Goal: Obtain resource: Obtain resource

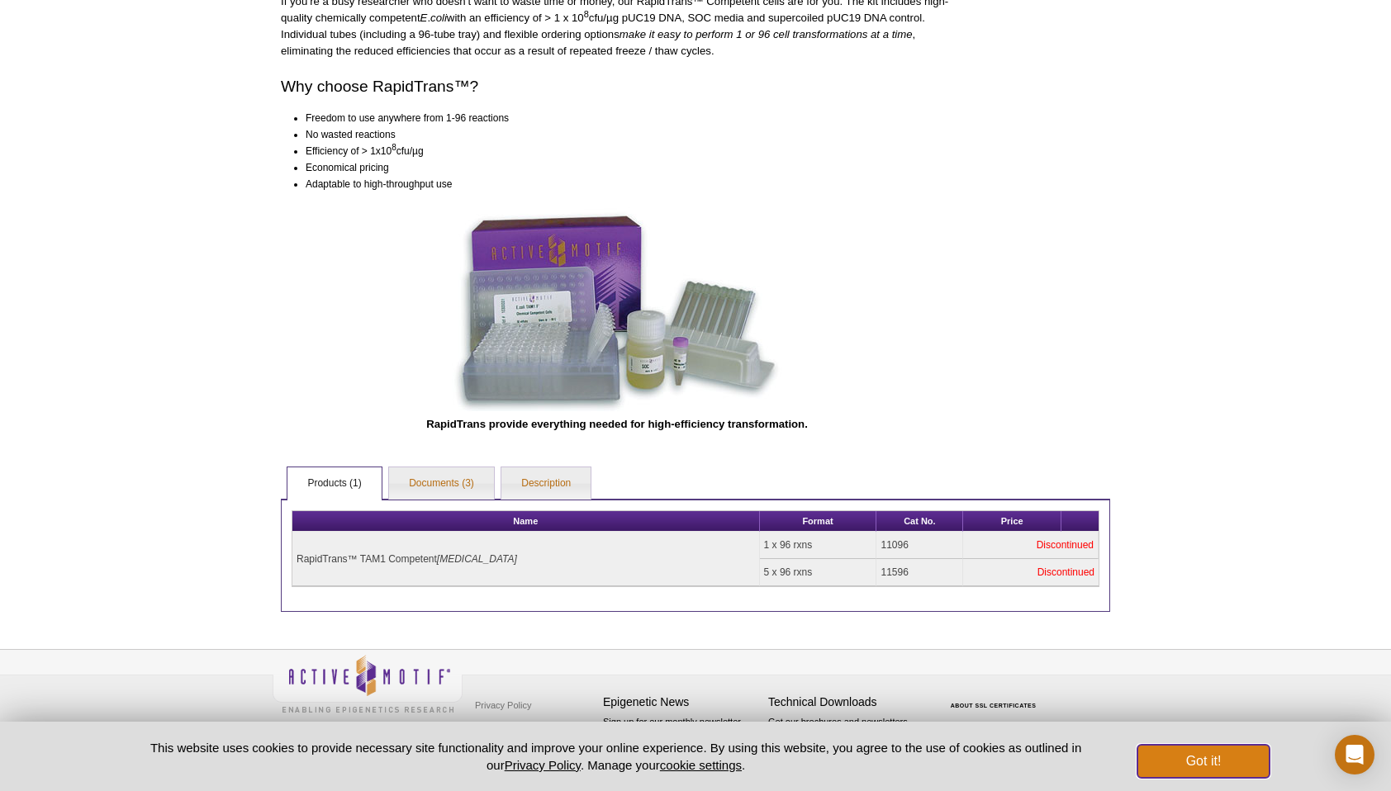
click at [1224, 758] on button "Got it!" at bounding box center [1204, 761] width 132 height 33
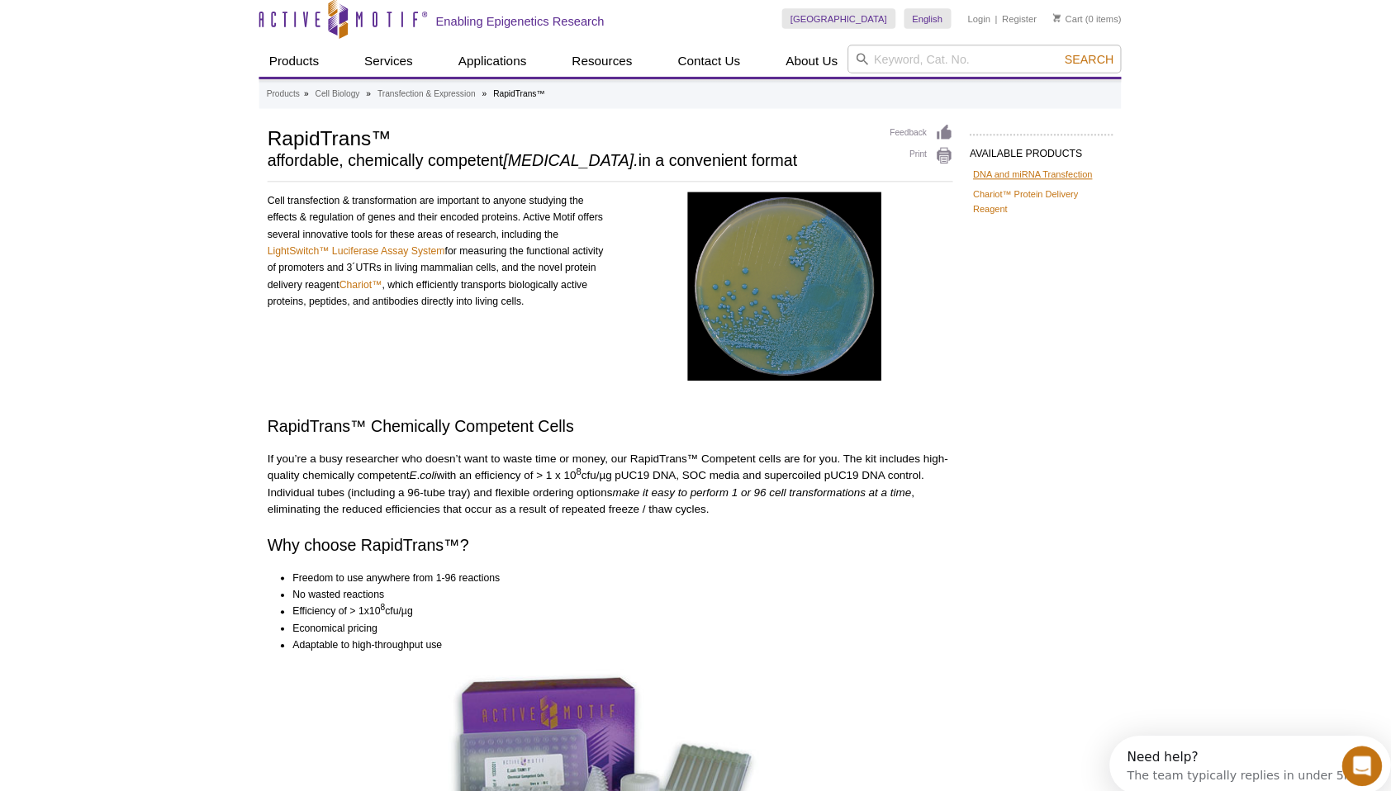
scroll to position [3, 0]
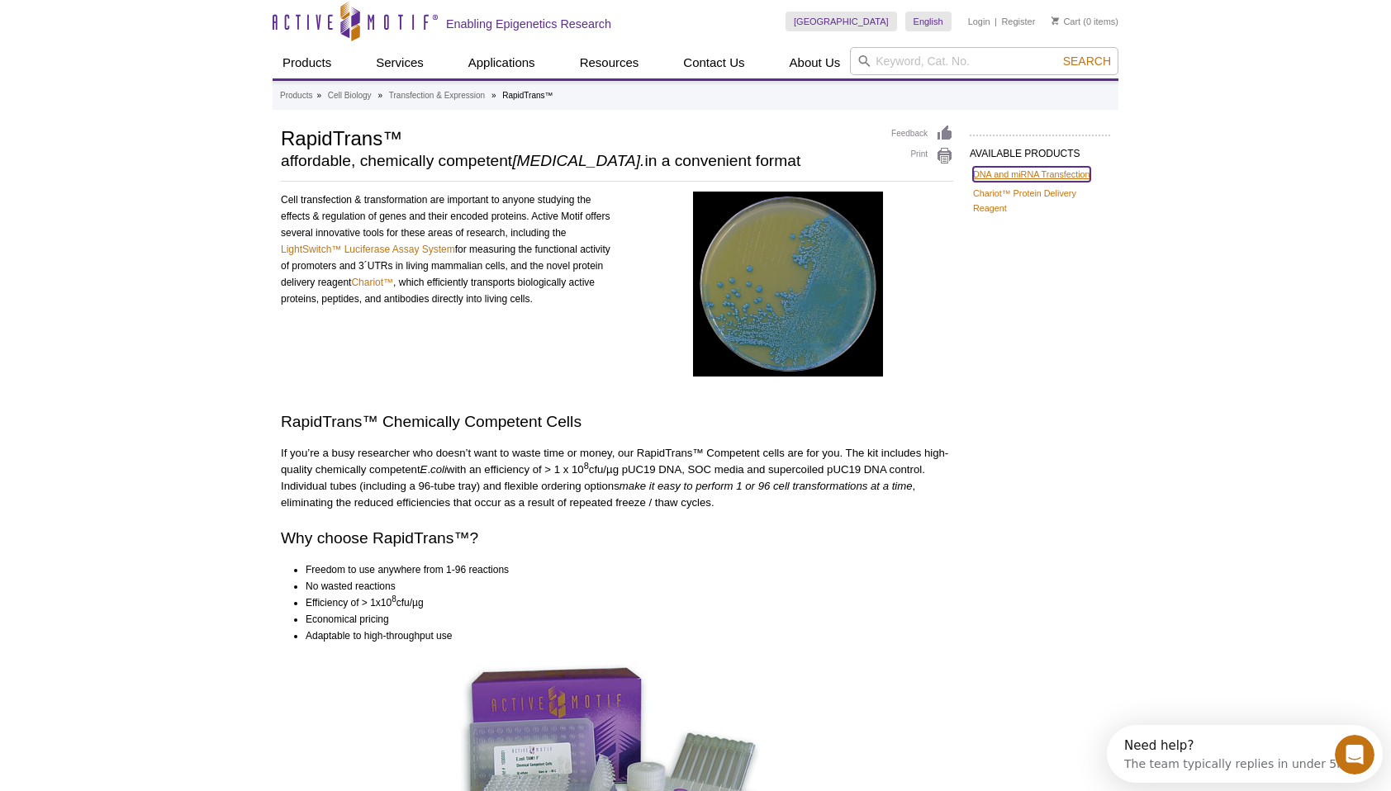
click at [1049, 169] on link "DNA and miRNA Transfection" at bounding box center [1031, 174] width 117 height 15
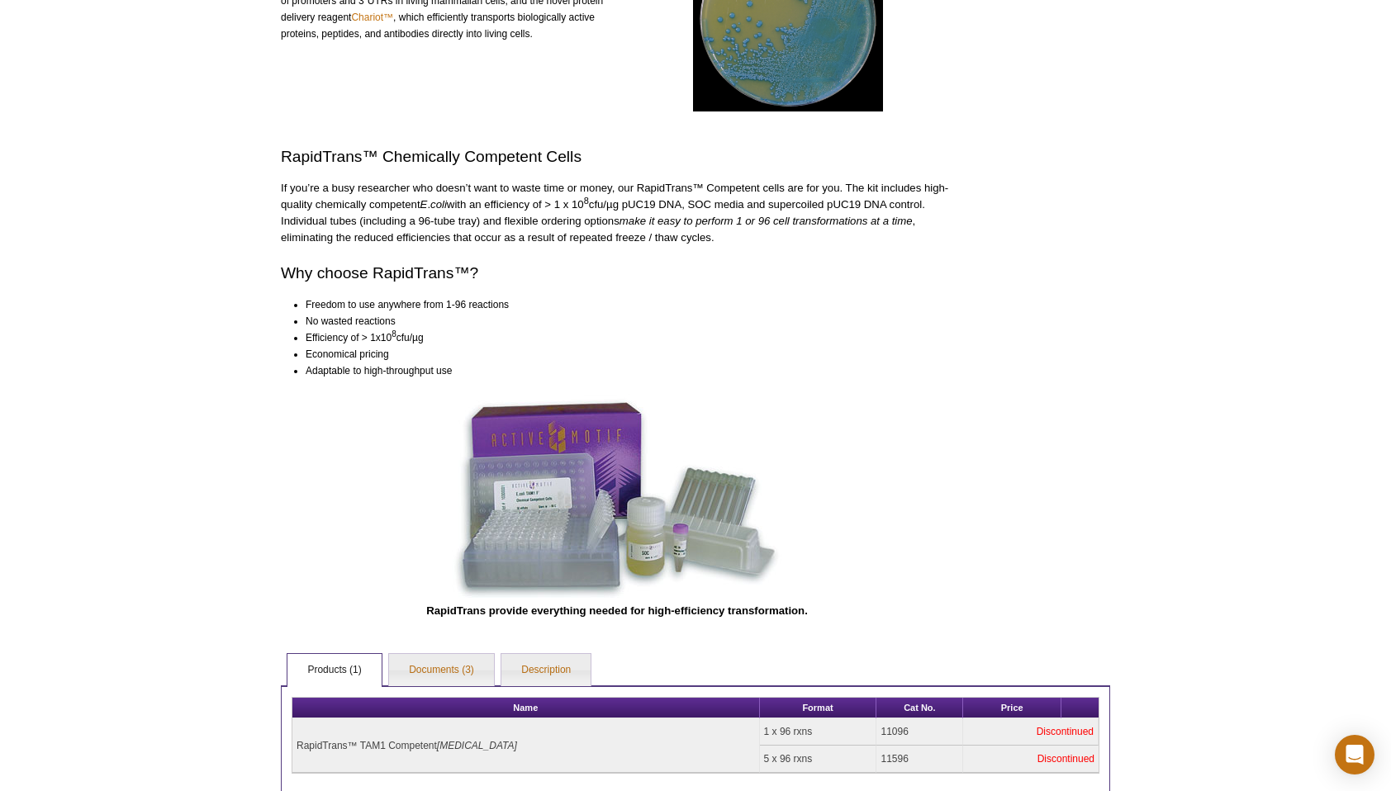
scroll to position [480, 0]
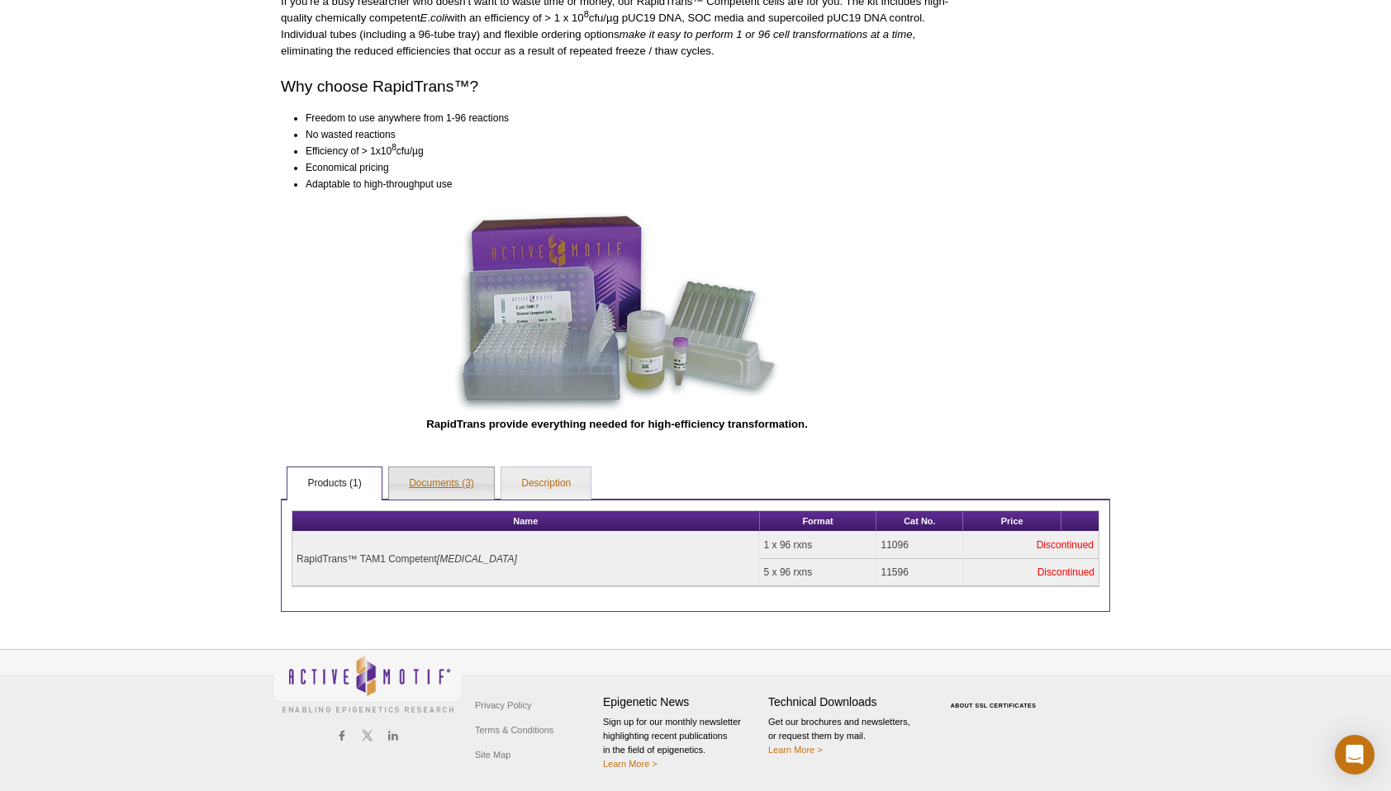
click at [447, 477] on link "Documents (3)" at bounding box center [441, 484] width 105 height 33
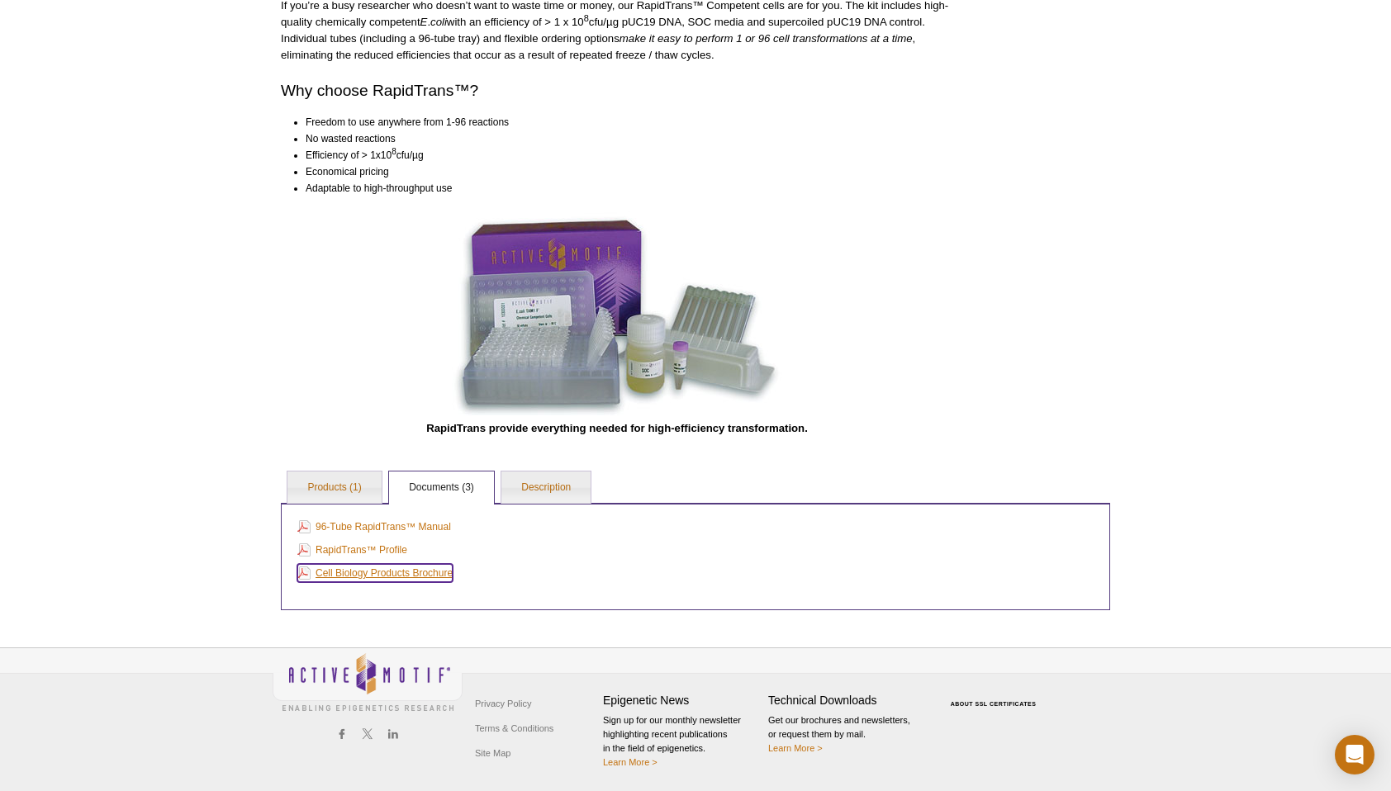
click at [377, 573] on link "Cell Biology Products Brochure" at bounding box center [374, 573] width 155 height 18
click at [370, 554] on link "RapidTrans™ Profile" at bounding box center [352, 550] width 110 height 18
click at [336, 527] on link "96-Tube RapidTrans™ Manual" at bounding box center [374, 527] width 154 height 18
click at [334, 478] on link "Products (1)" at bounding box center [334, 488] width 93 height 33
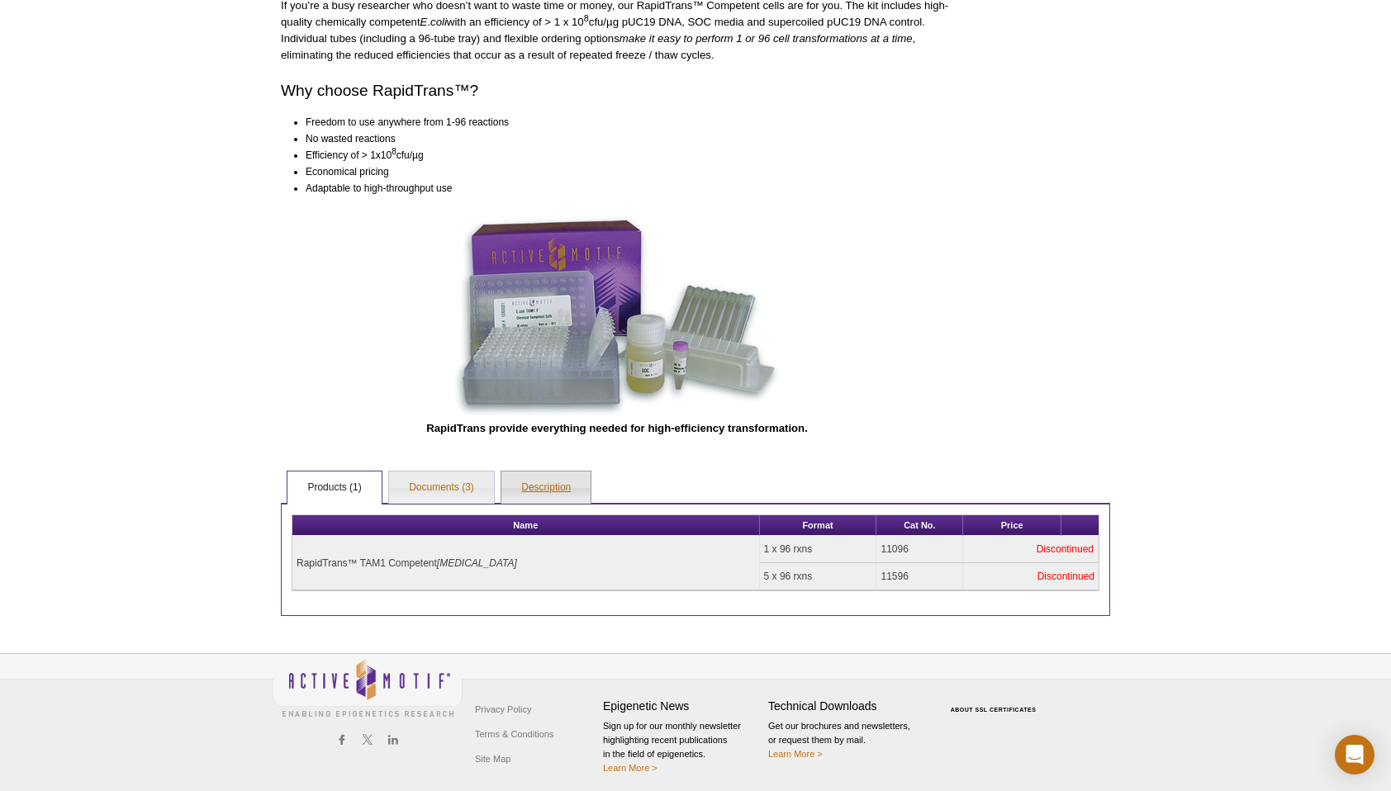
click at [563, 477] on link "Description" at bounding box center [545, 488] width 89 height 33
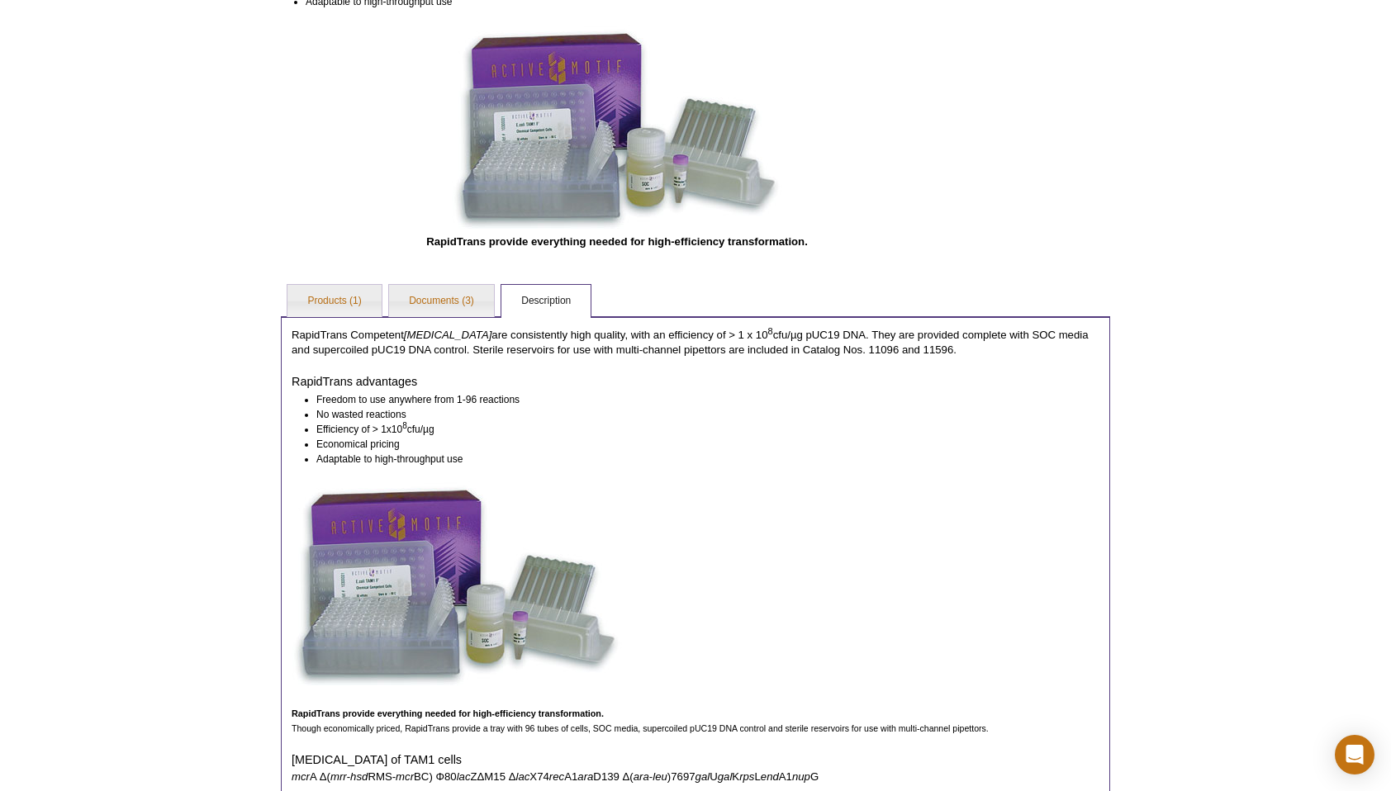
scroll to position [636, 0]
click at [453, 296] on link "Documents (3)" at bounding box center [441, 303] width 105 height 33
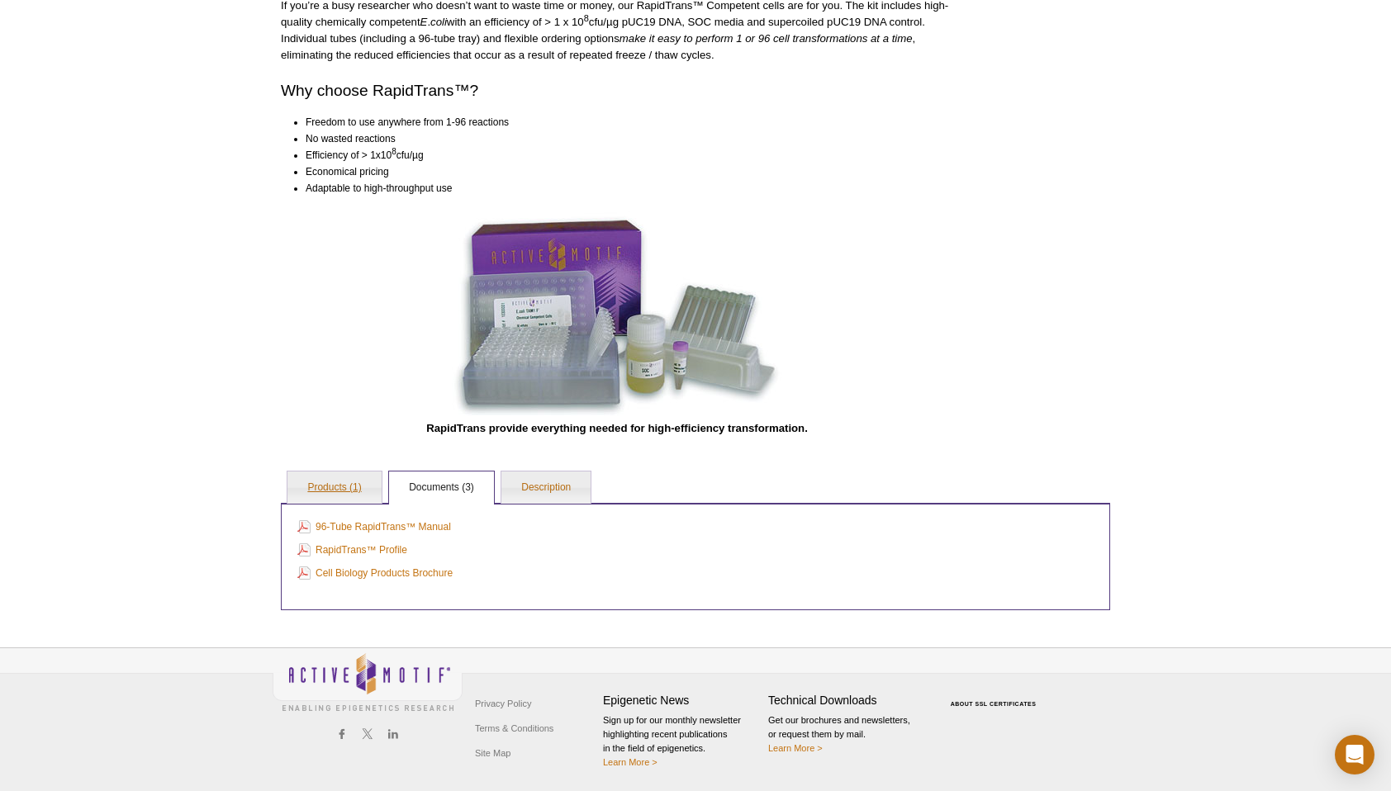
click at [364, 482] on link "Products (1)" at bounding box center [334, 488] width 93 height 33
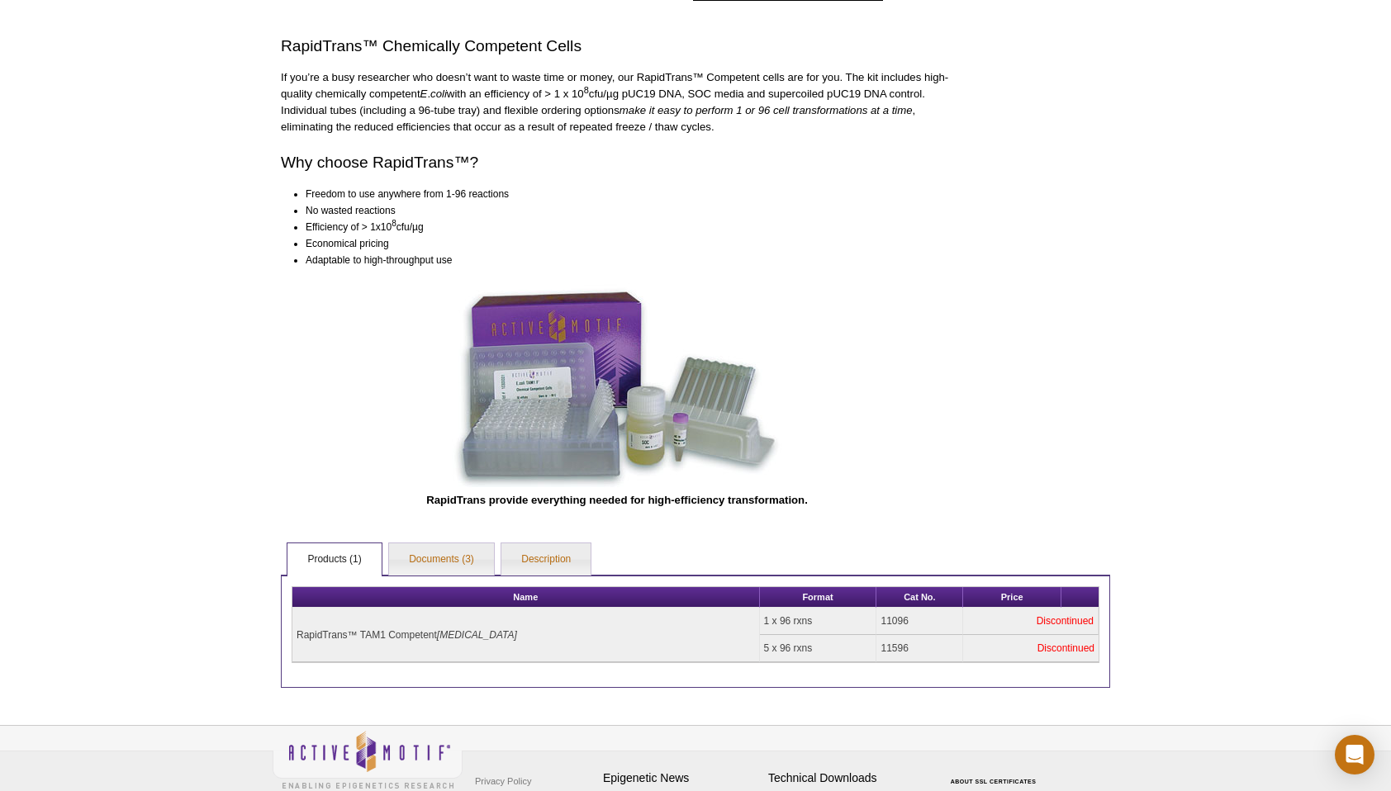
scroll to position [380, 0]
click at [475, 546] on link "Documents (3)" at bounding box center [441, 559] width 105 height 33
